Goal: Information Seeking & Learning: Find specific fact

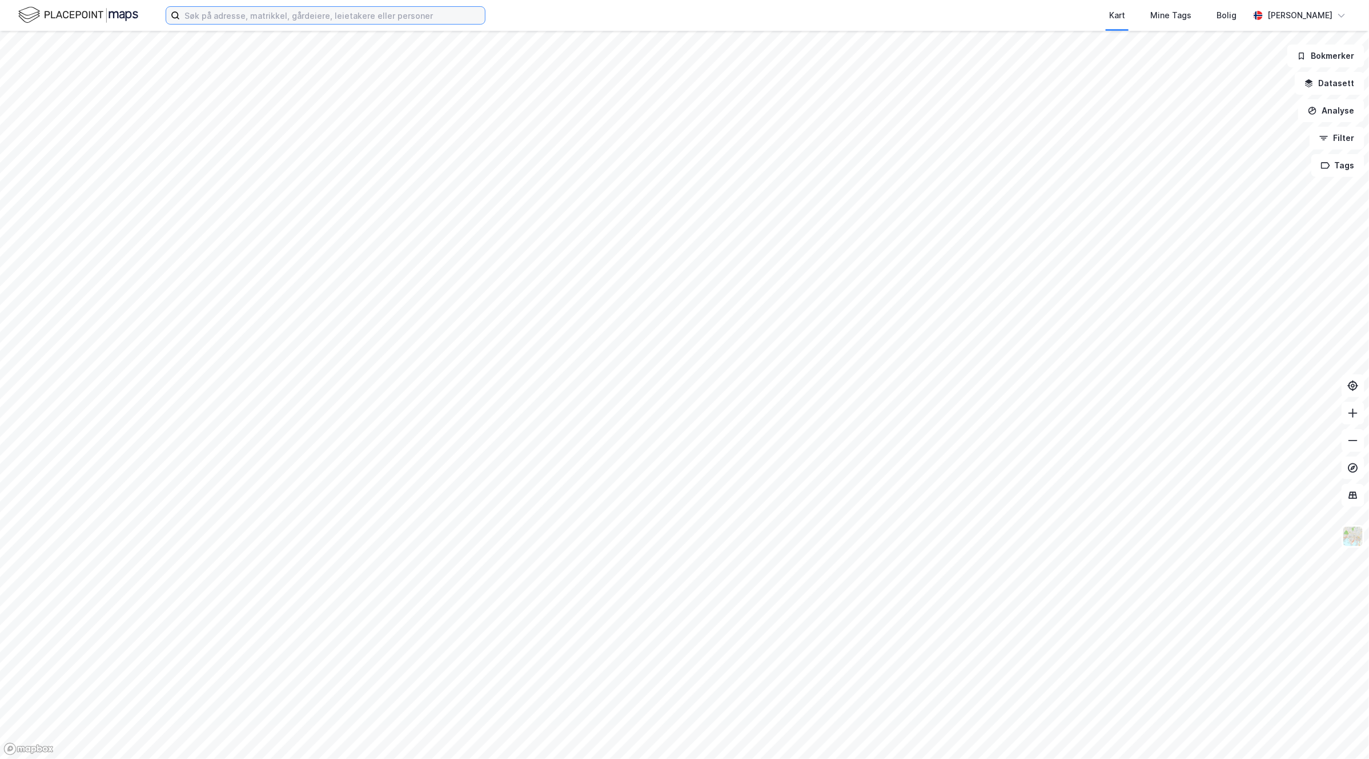
click at [312, 22] on input at bounding box center [332, 15] width 305 height 17
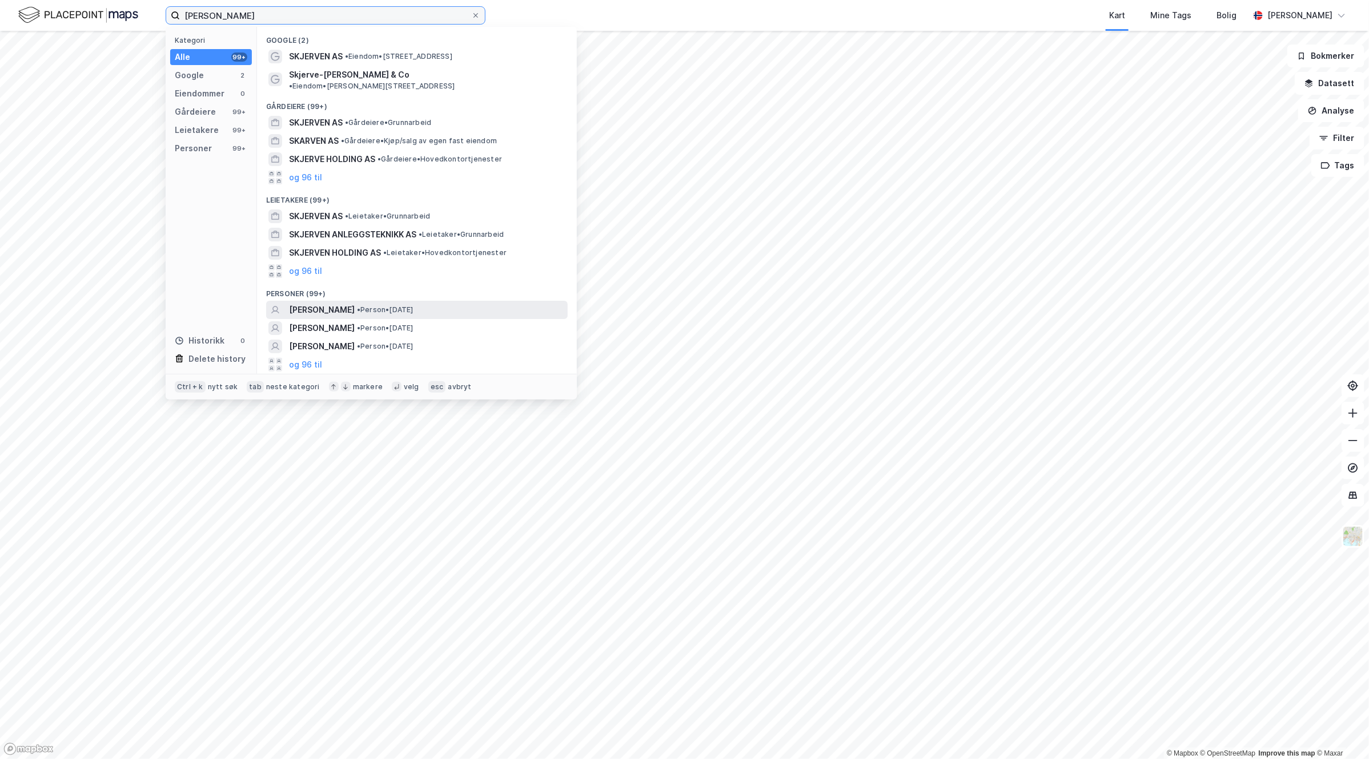
type input "[PERSON_NAME]"
click at [413, 305] on span "• Person • [DATE]" at bounding box center [385, 309] width 57 height 9
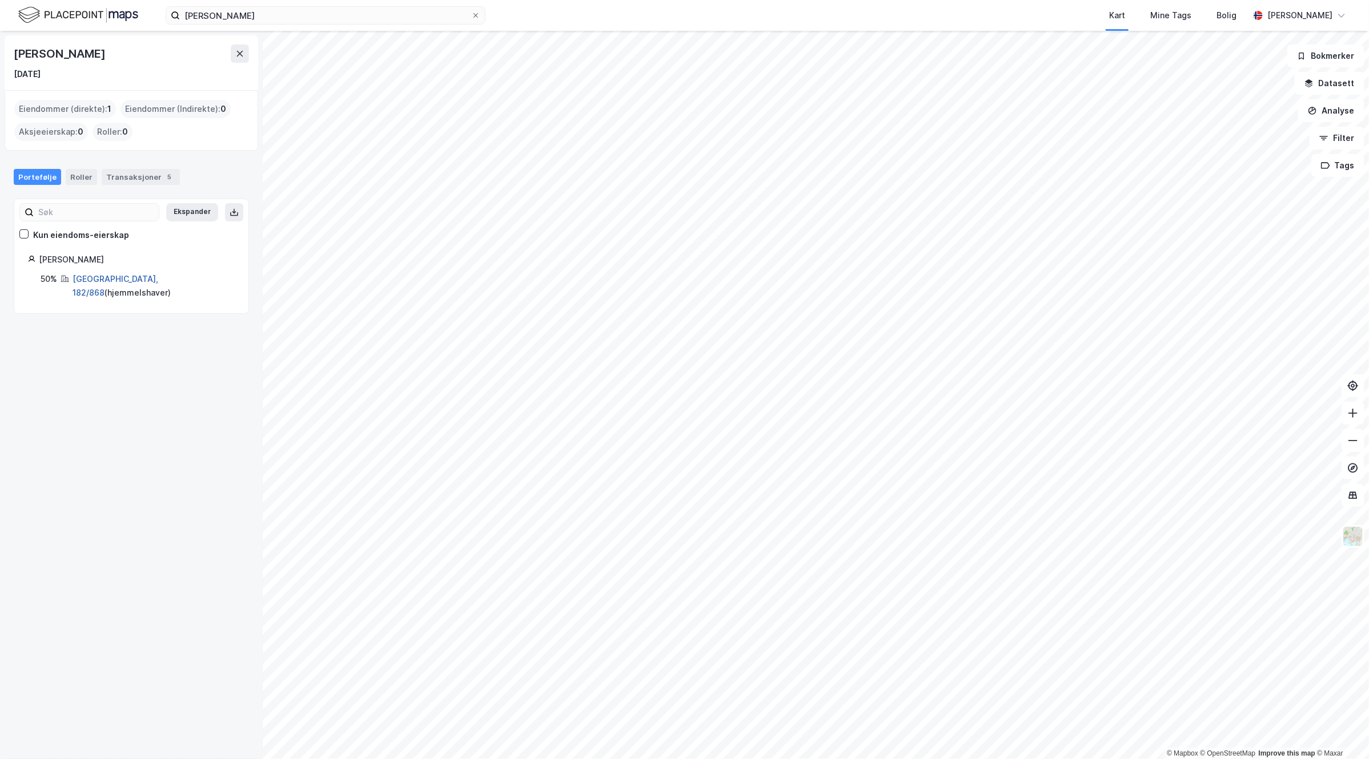
click at [103, 279] on link "[GEOGRAPHIC_DATA], 182/868" at bounding box center [116, 285] width 86 height 23
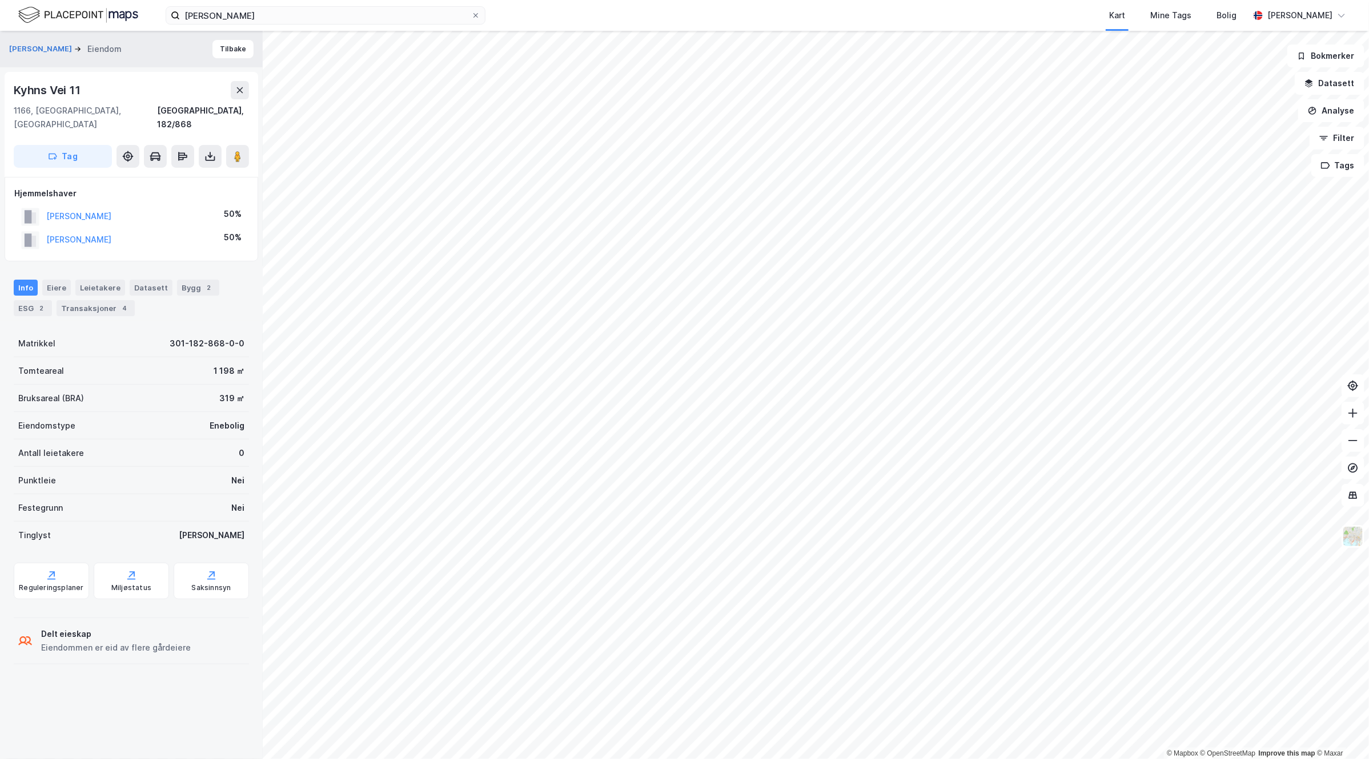
click at [642, 26] on div "[PERSON_NAME] Kart Mine Tags Bolig [PERSON_NAME] © Mapbox © OpenStreetMap Impro…" at bounding box center [684, 379] width 1369 height 759
click at [653, 0] on html "[PERSON_NAME] Kart Mine Tags Bolig [PERSON_NAME] © Mapbox © OpenStreetMap Impro…" at bounding box center [684, 379] width 1369 height 759
click at [101, 300] on div "Transaksjoner 4" at bounding box center [96, 308] width 78 height 16
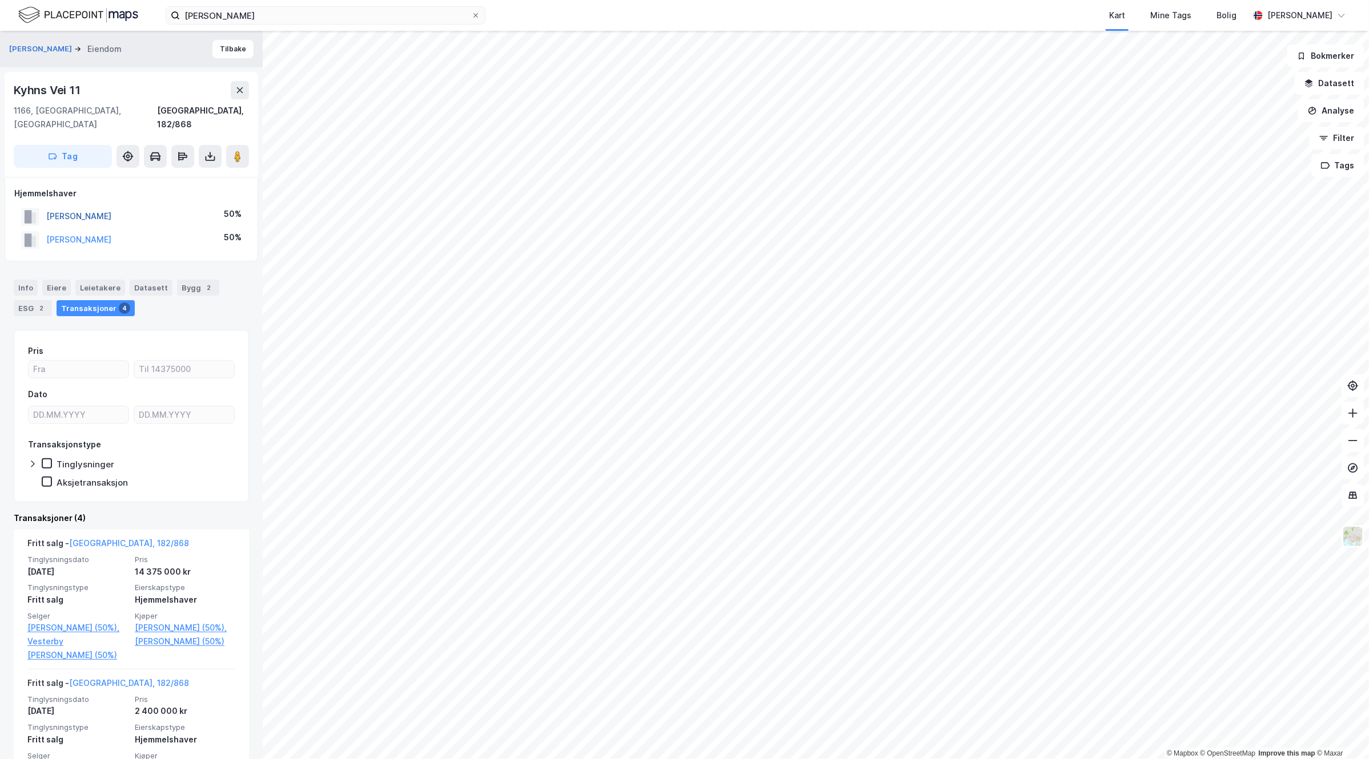
click at [0, 0] on button "[PERSON_NAME]" at bounding box center [0, 0] width 0 height 0
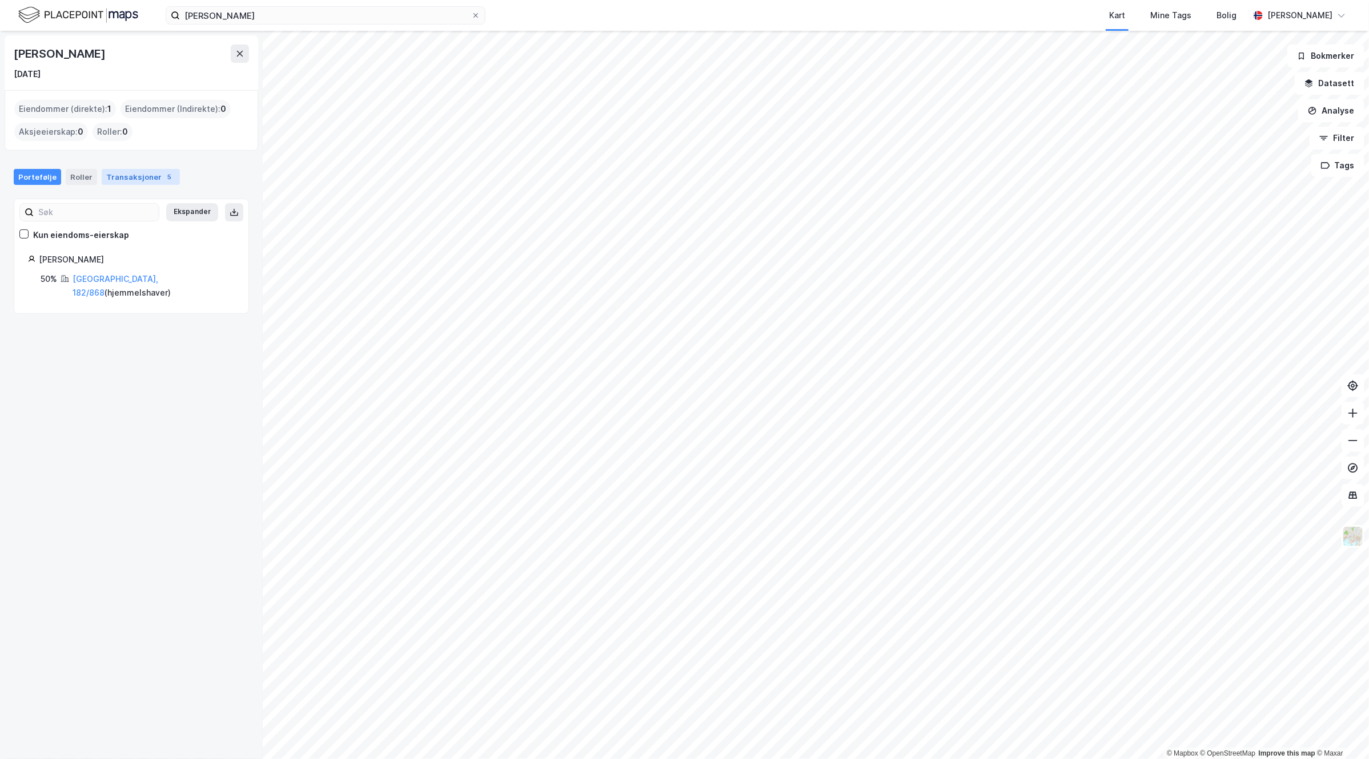
click at [140, 176] on div "Transaksjoner 5" at bounding box center [141, 177] width 78 height 16
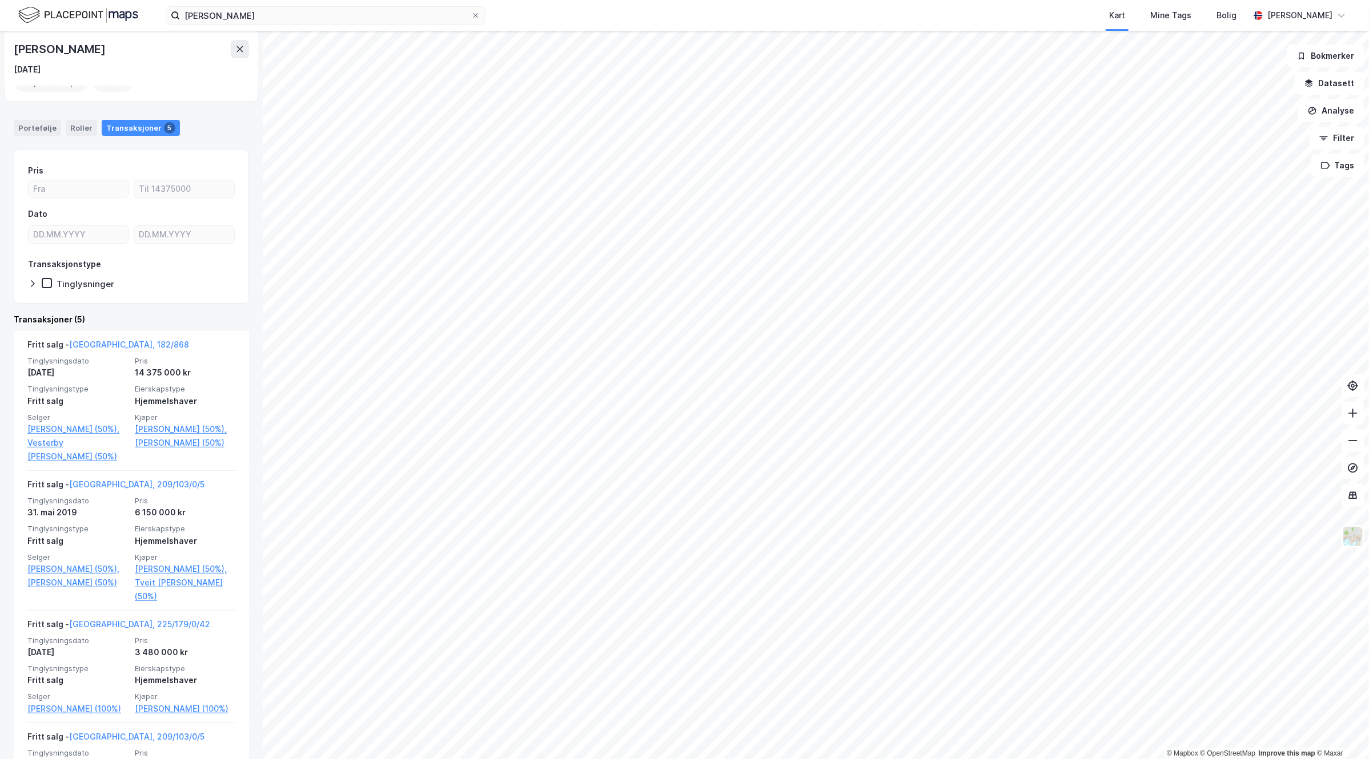
scroll to position [71, 0]
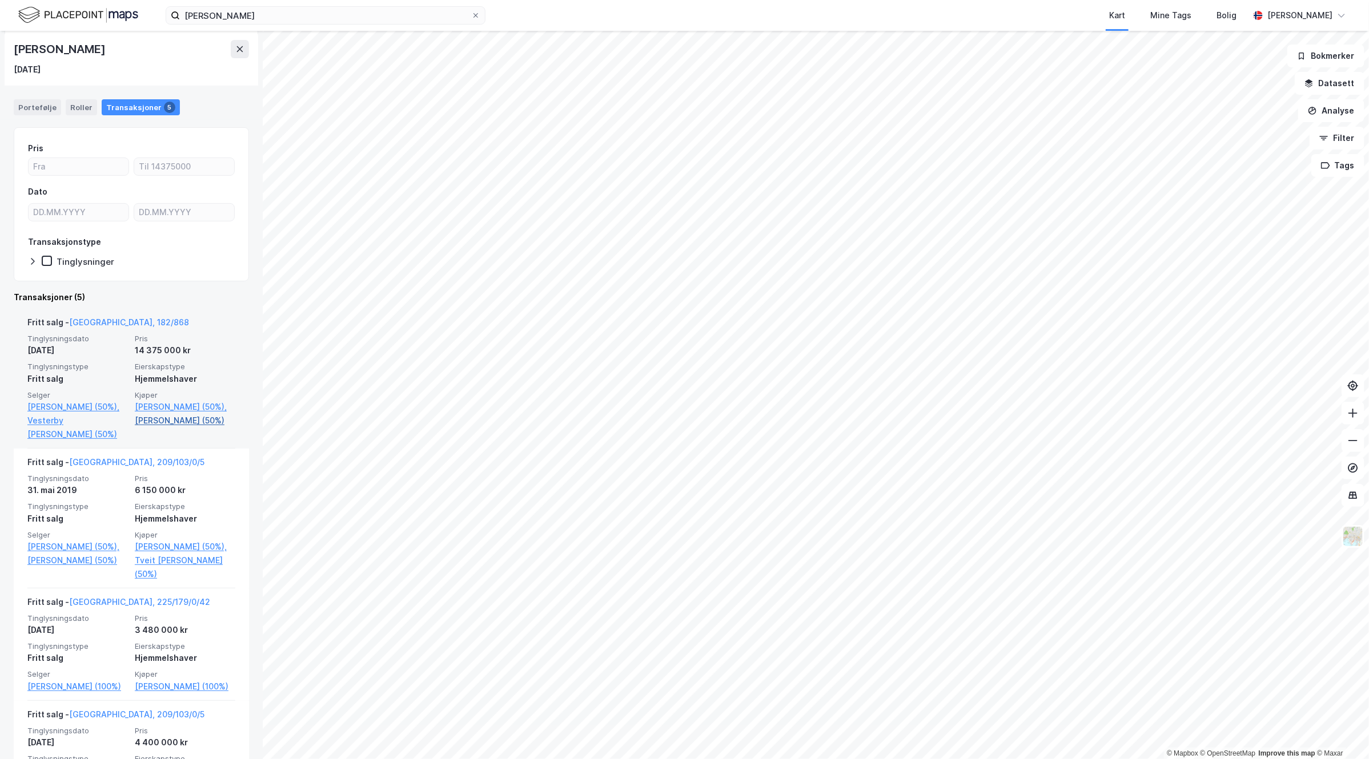
click at [172, 420] on link "[PERSON_NAME] (50%)" at bounding box center [185, 421] width 100 height 14
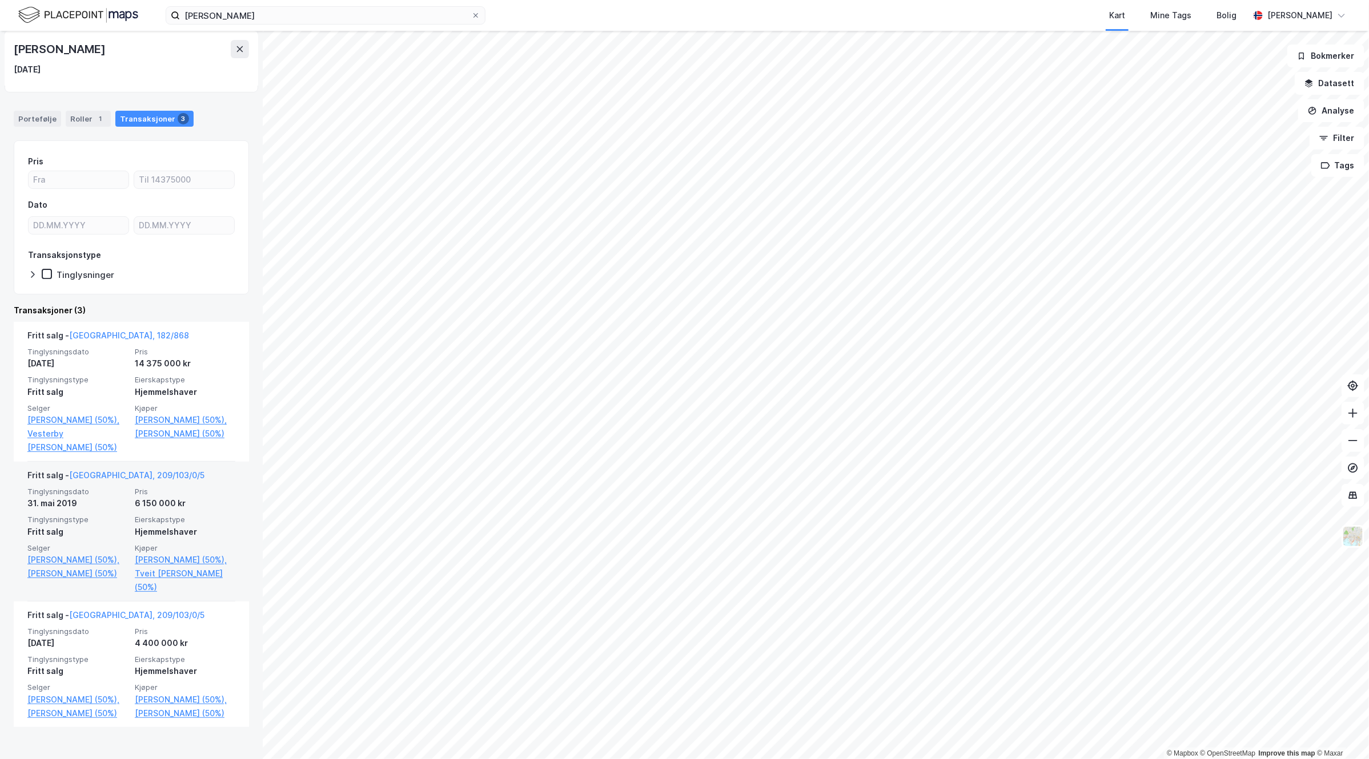
scroll to position [103, 0]
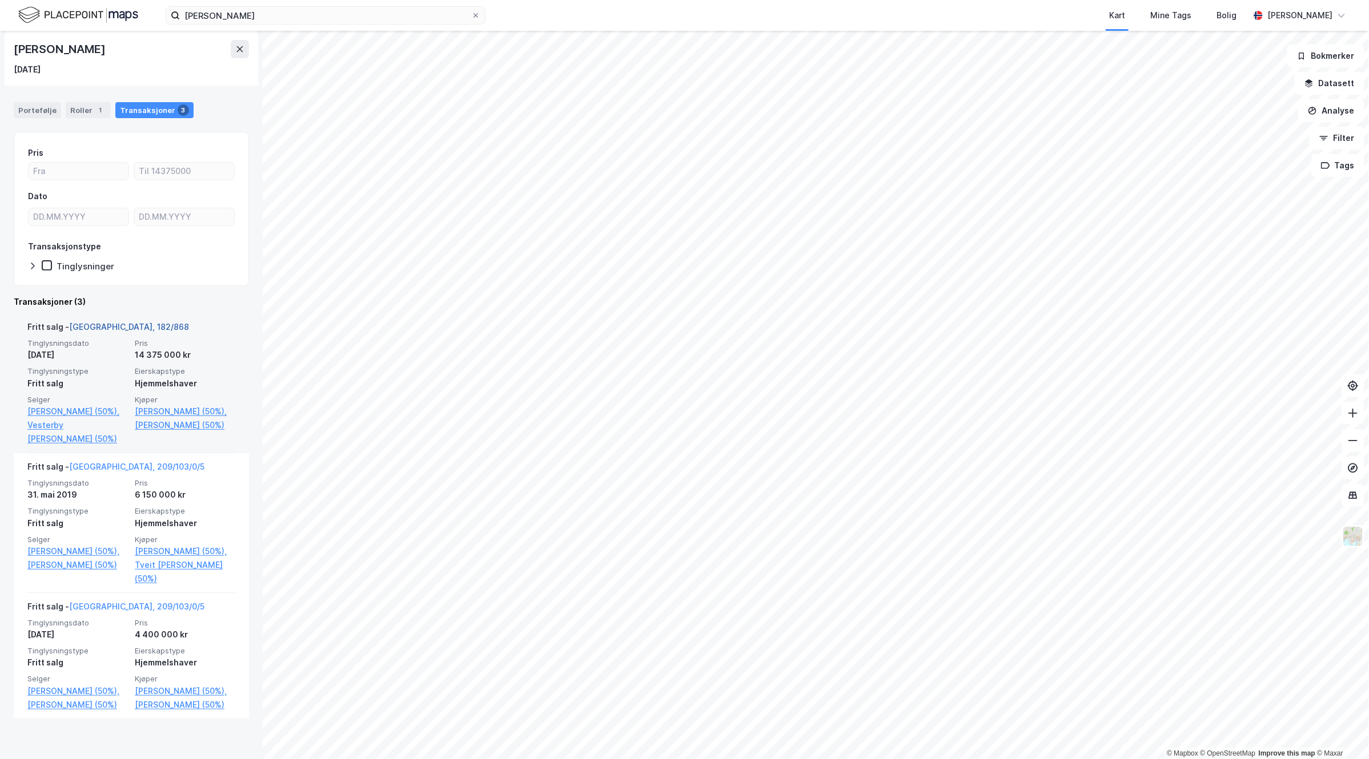
click at [103, 325] on link "[GEOGRAPHIC_DATA], 182/868" at bounding box center [129, 327] width 120 height 10
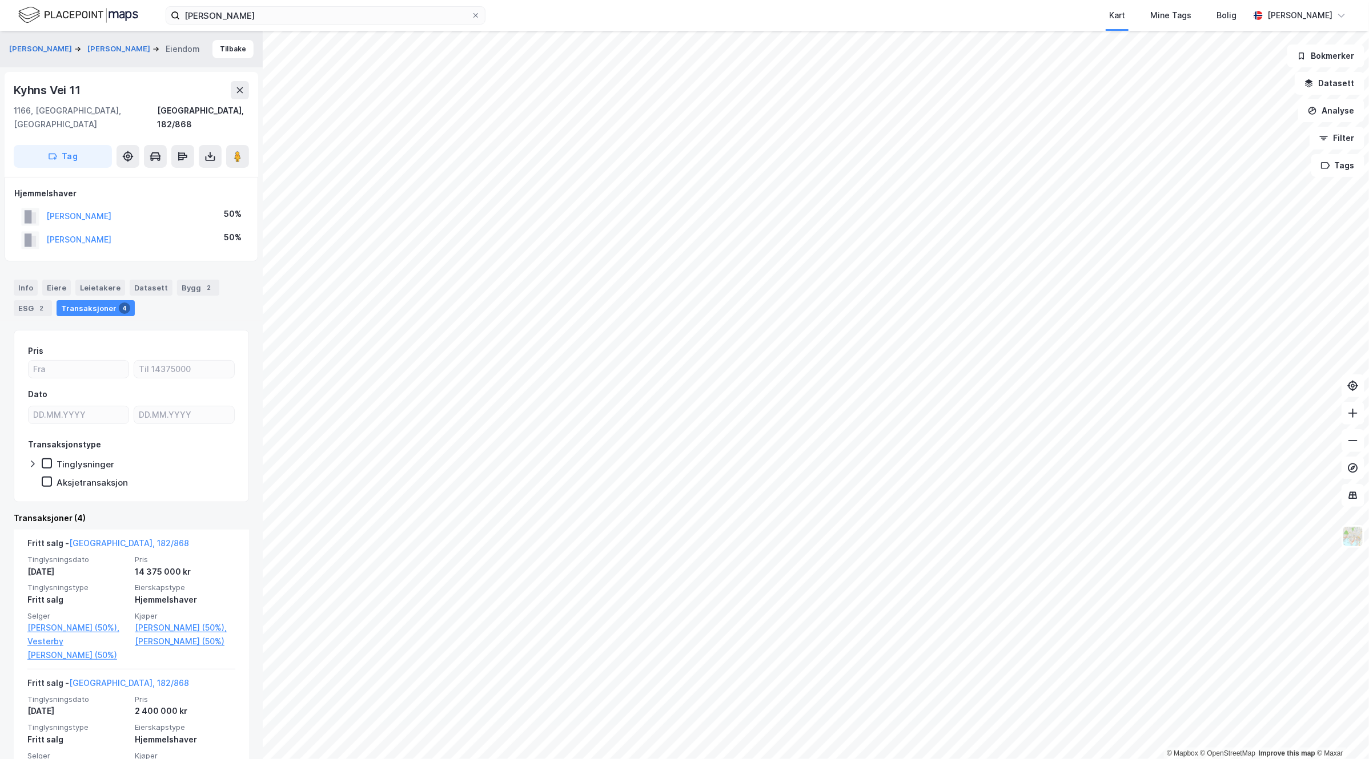
scroll to position [143, 0]
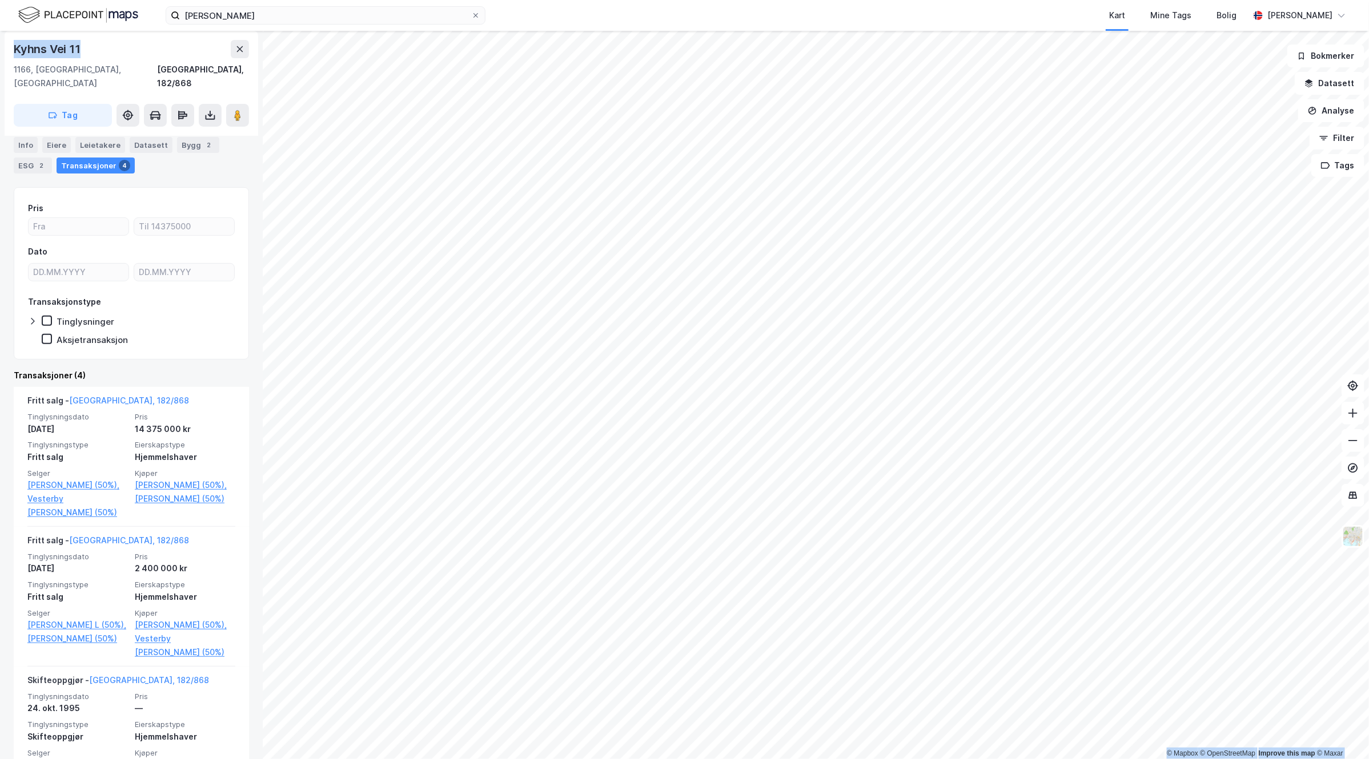
drag, startPoint x: 100, startPoint y: 49, endPoint x: -22, endPoint y: 50, distance: 122.2
click at [0, 50] on html "[PERSON_NAME] Kart Mine Tags Bolig [PERSON_NAME] © Mapbox © OpenStreetMap Impro…" at bounding box center [684, 379] width 1369 height 759
copy div "© Mapbox © OpenStreetMap Improve this map © [PERSON_NAME] FREDRIK SKJERVEN INGV…"
